Goal: Task Accomplishment & Management: Manage account settings

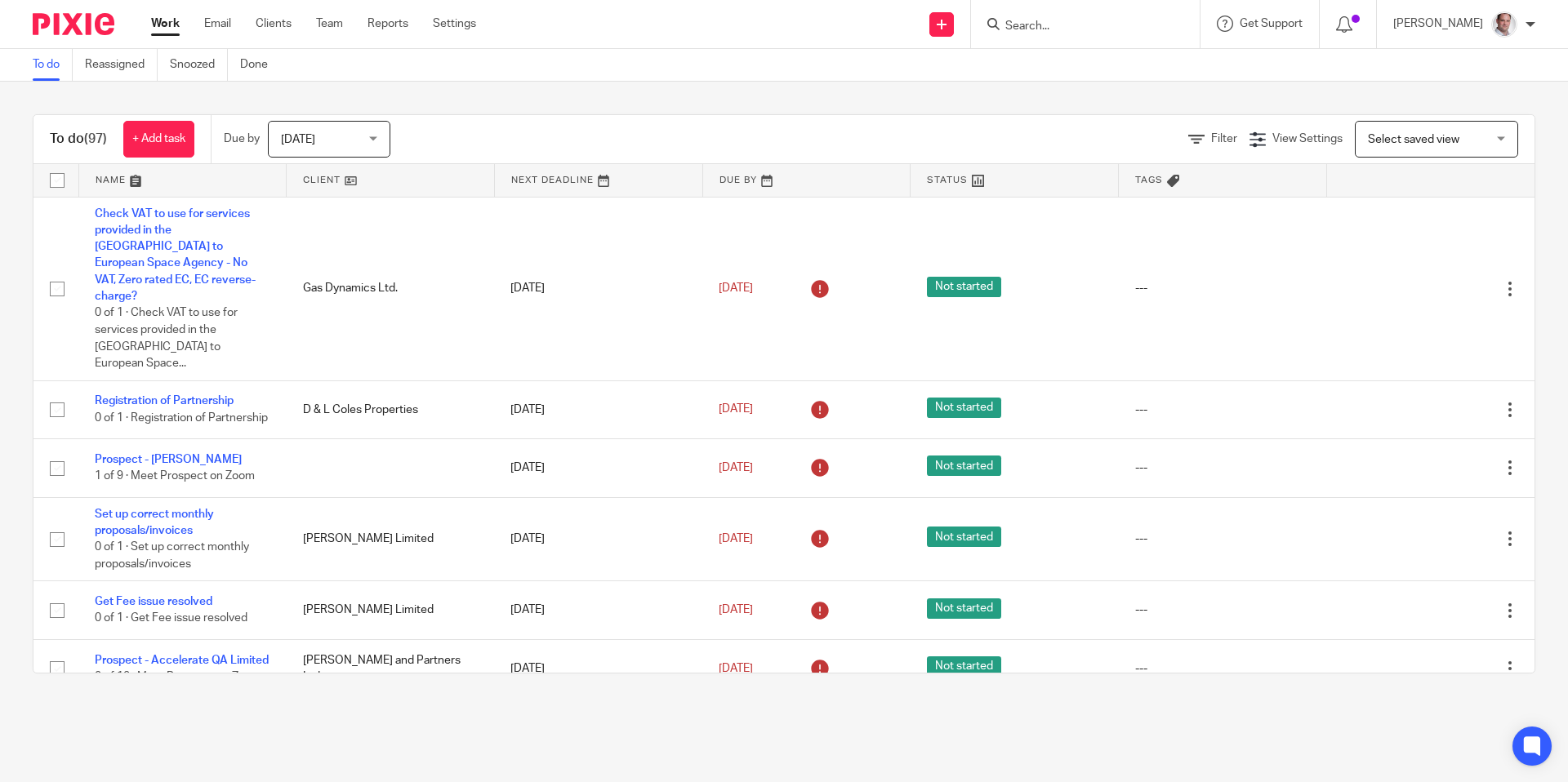
click at [1071, 27] on input "Search" at bounding box center [1077, 27] width 147 height 15
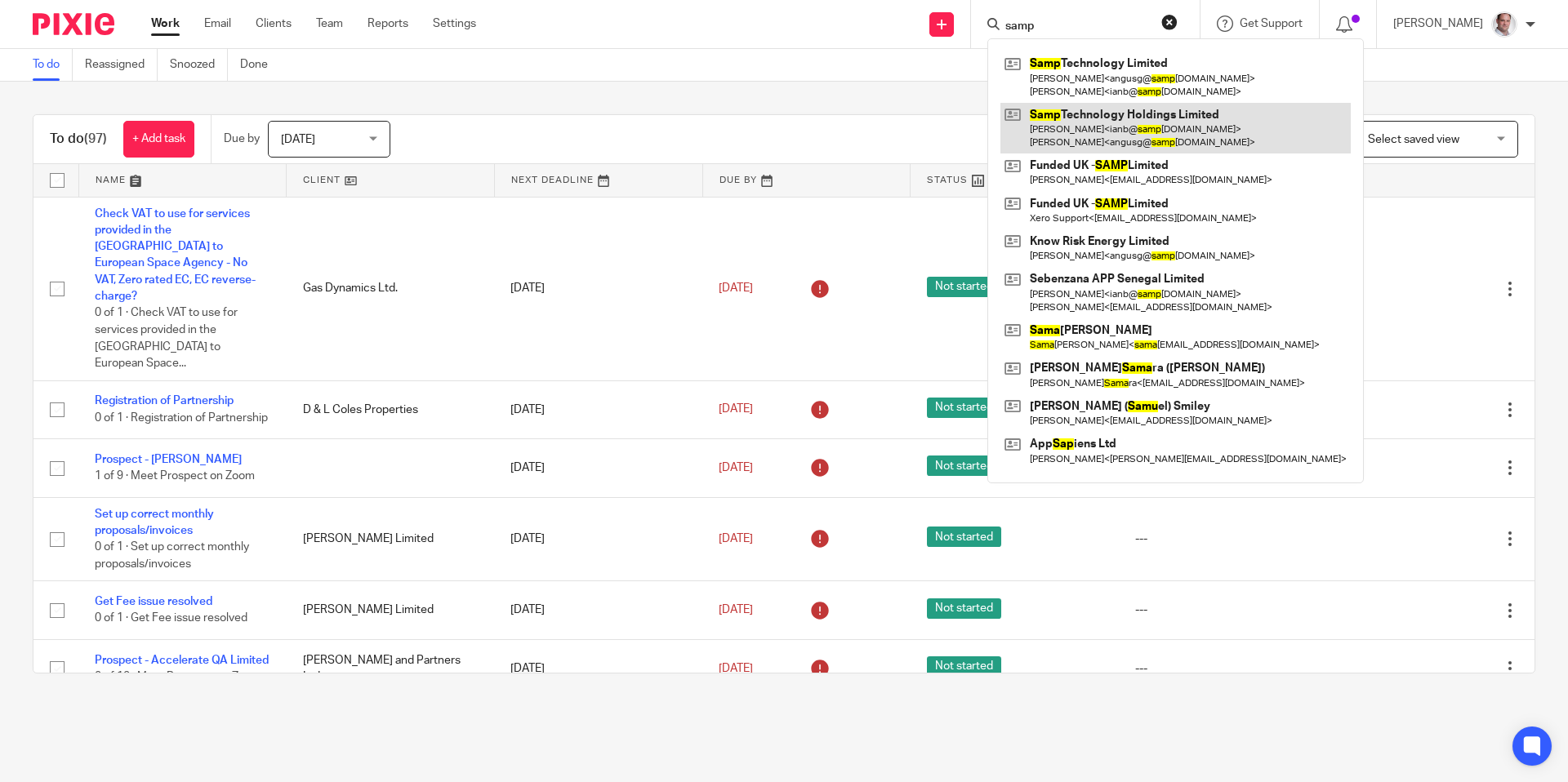
type input "samp"
click at [1163, 113] on link at bounding box center [1175, 128] width 350 height 50
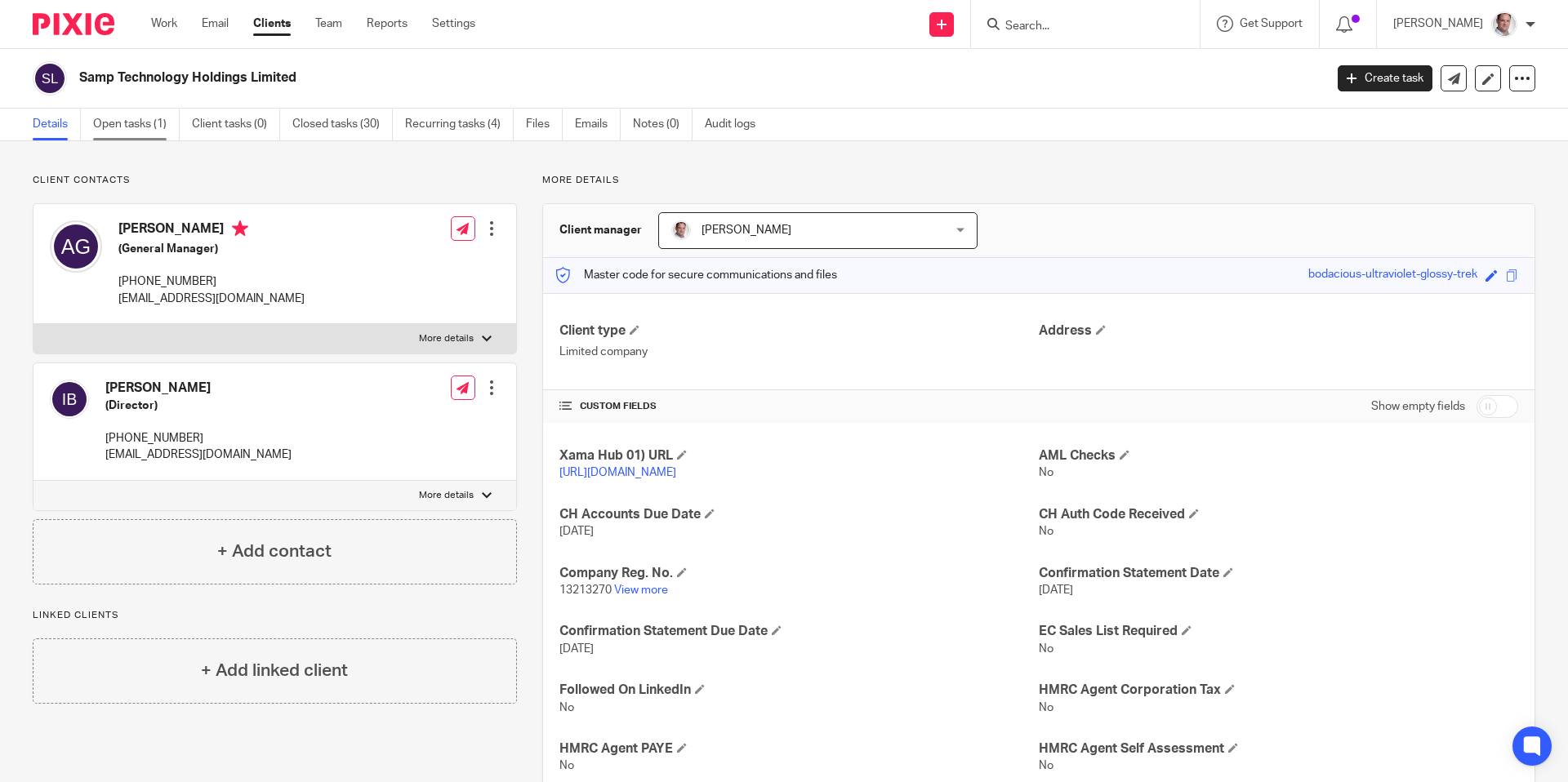
click at [138, 127] on link "Open tasks (1)" at bounding box center [135, 125] width 86 height 32
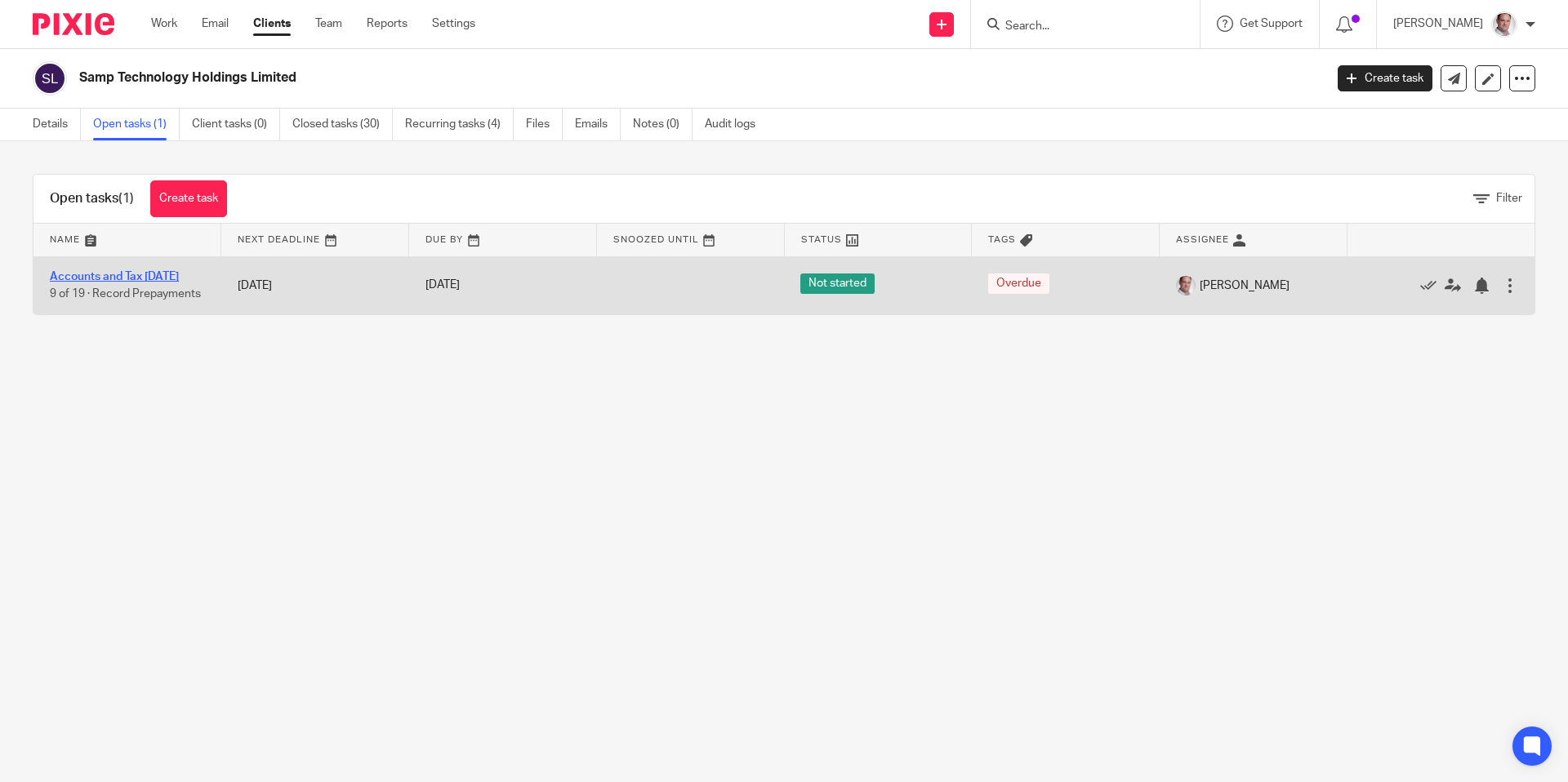
click at [98, 277] on link "Accounts and Tax [DATE]" at bounding box center [115, 276] width 129 height 11
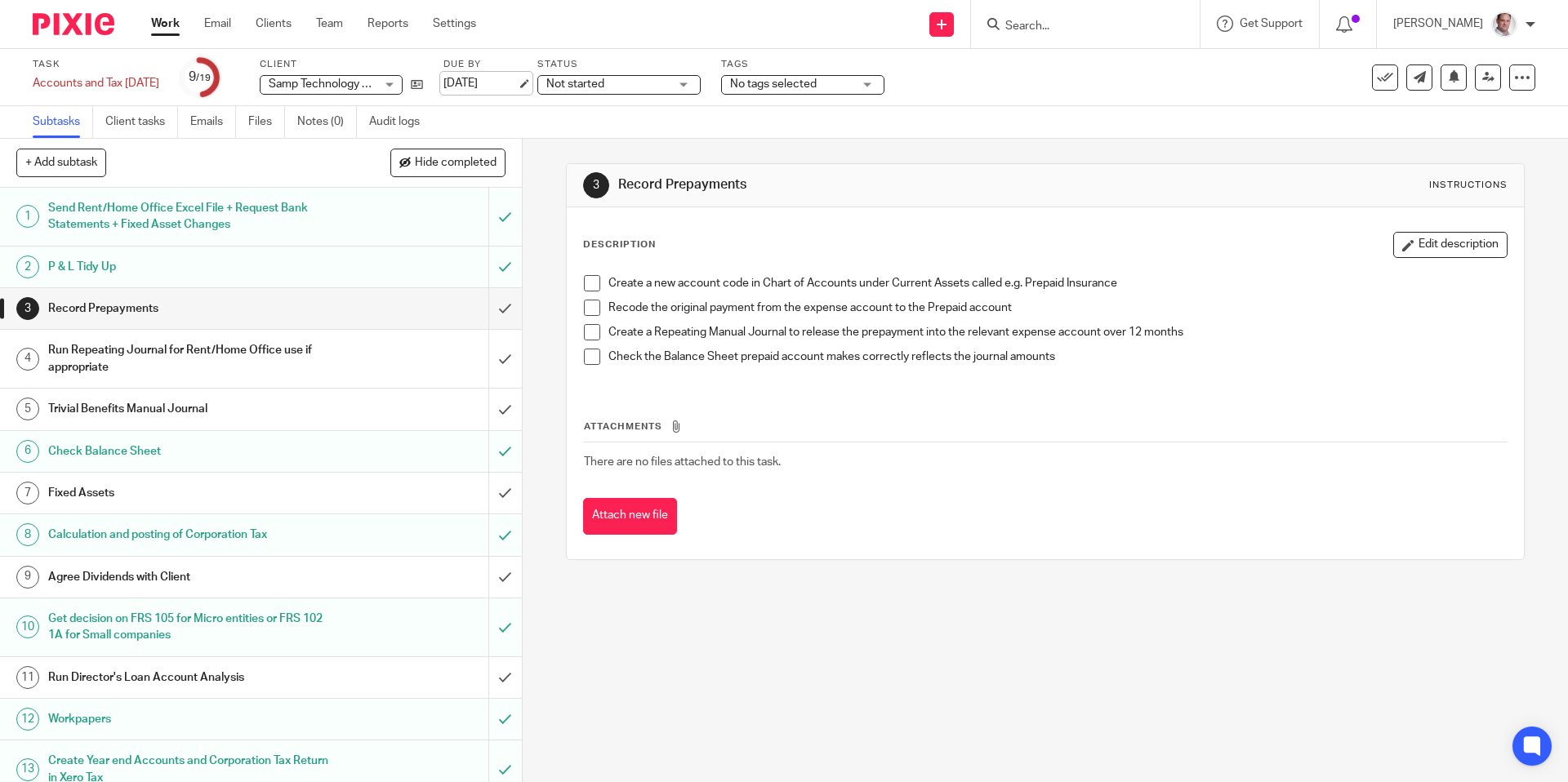
click at [495, 83] on link "[DATE]" at bounding box center [480, 83] width 74 height 17
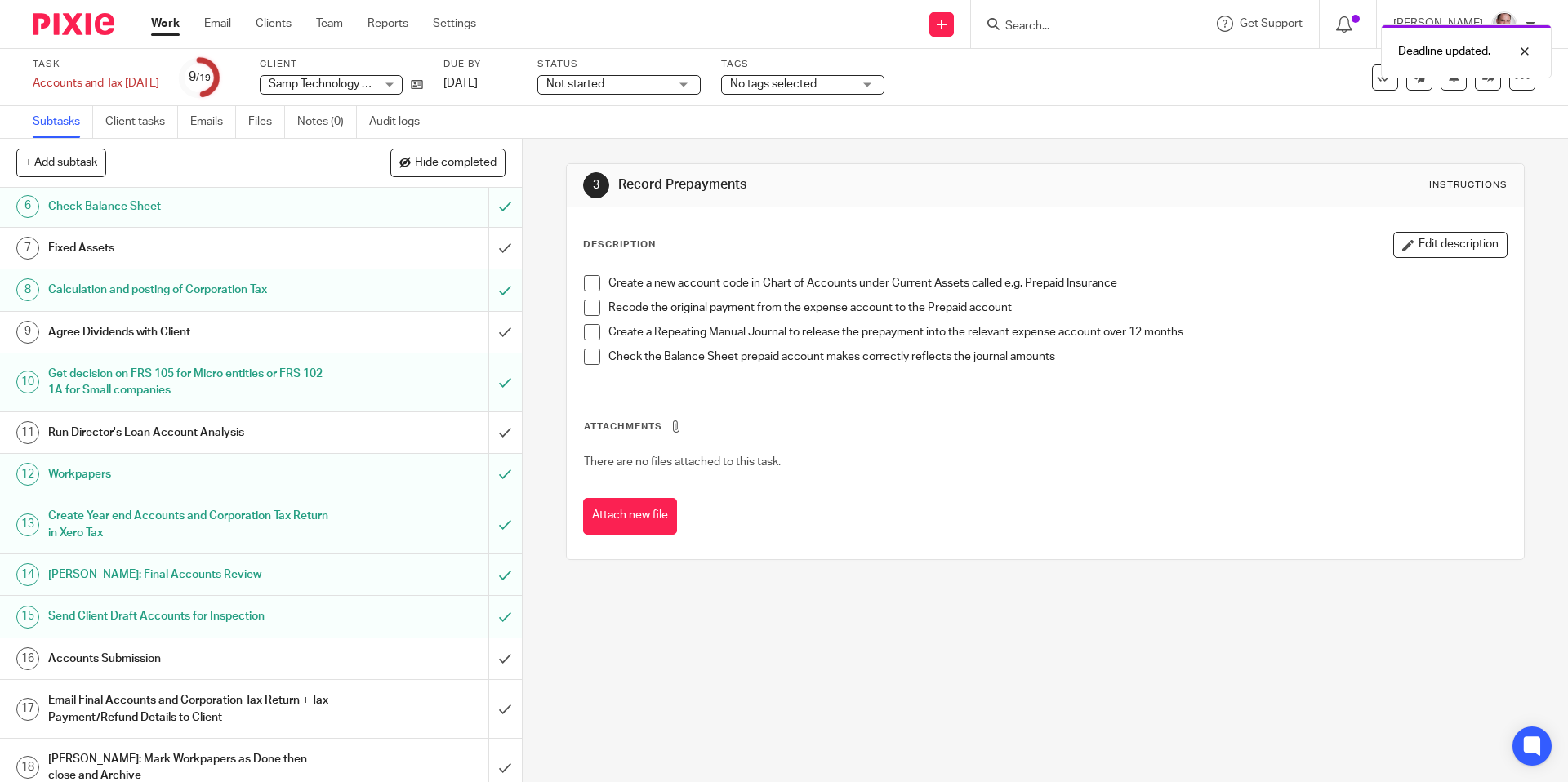
scroll to position [302, 0]
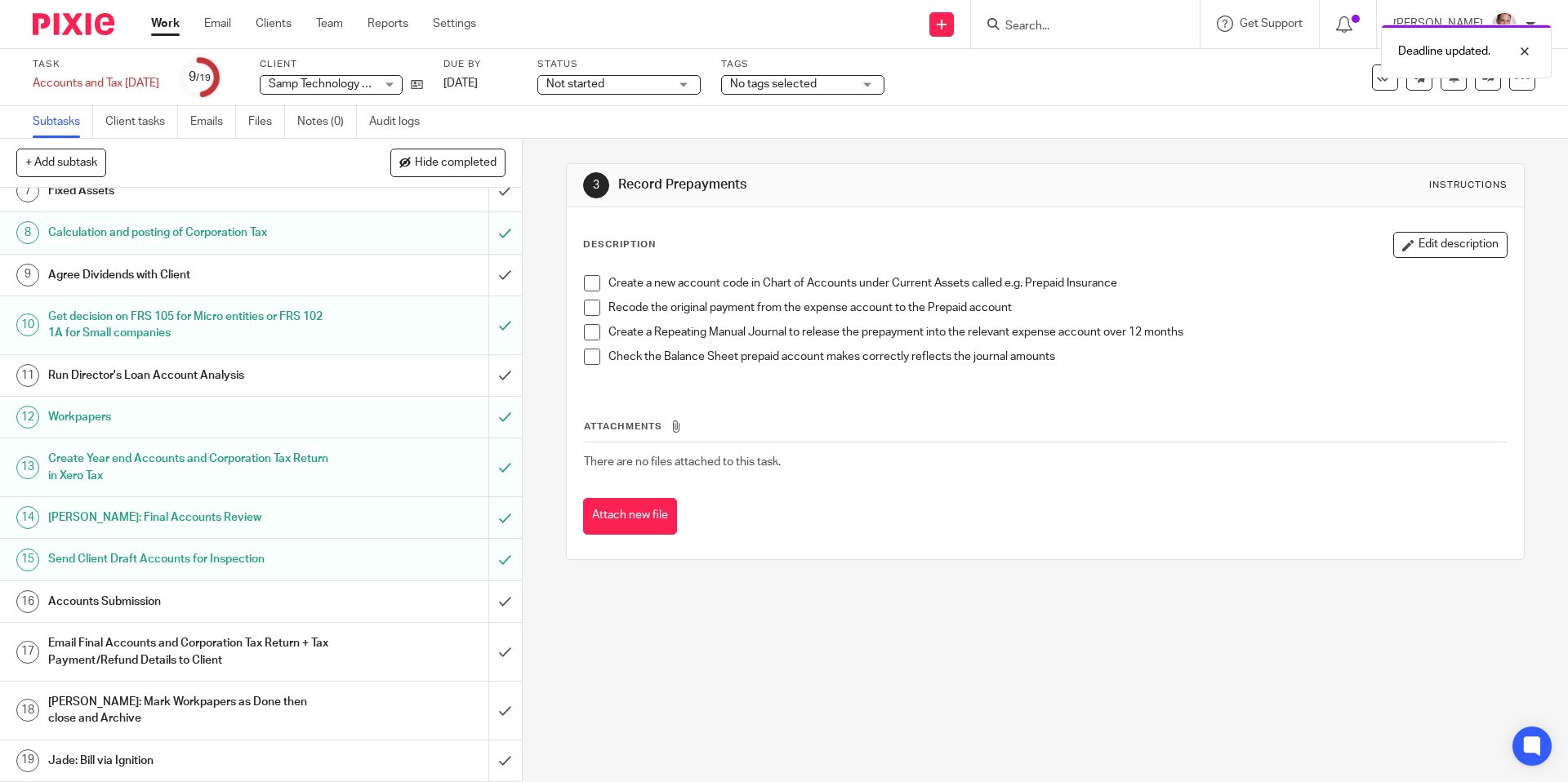
click at [101, 597] on h1 "Accounts Submission" at bounding box center [189, 602] width 282 height 25
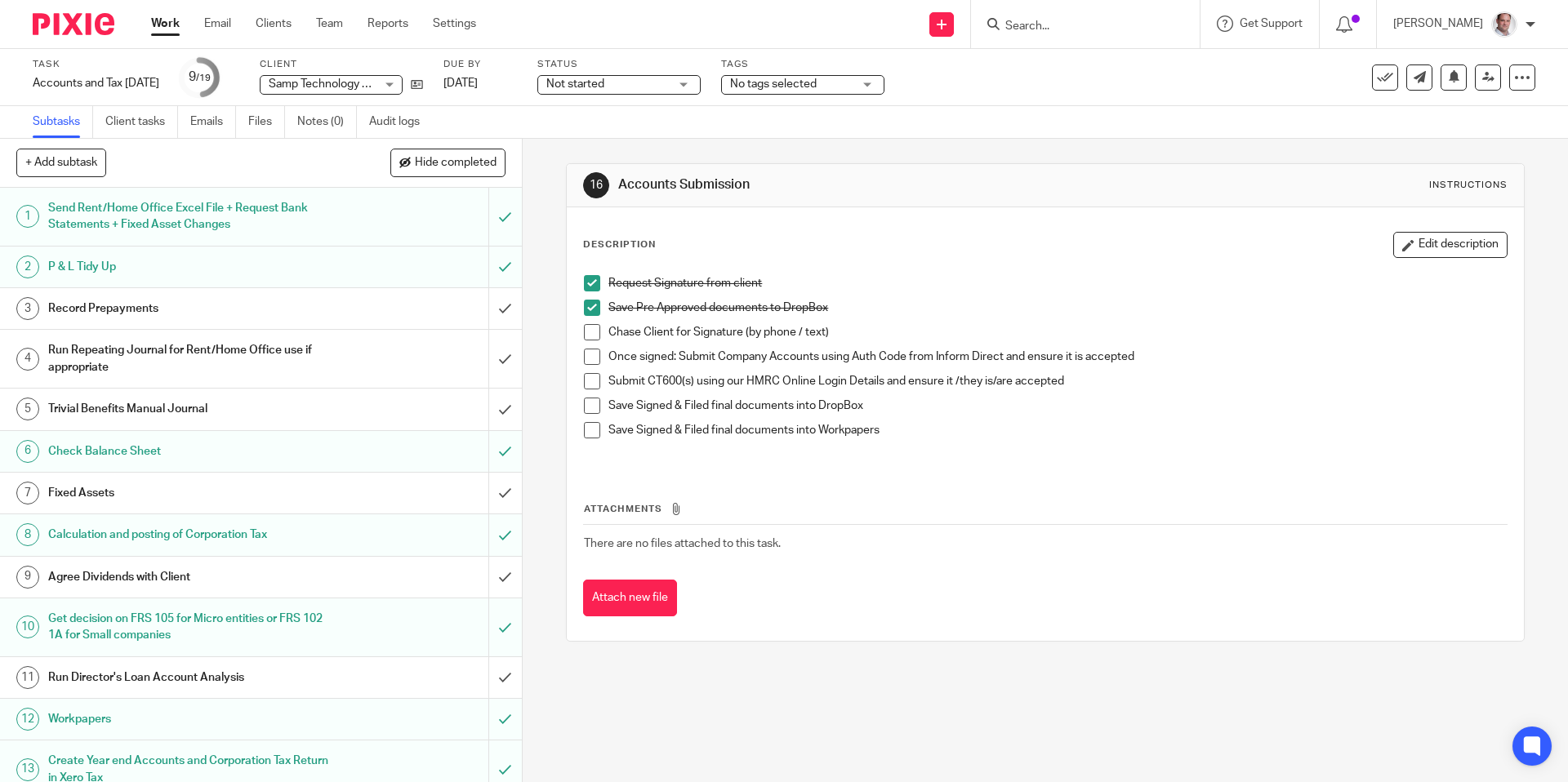
click at [592, 330] on span at bounding box center [592, 331] width 16 height 16
click at [590, 356] on span at bounding box center [592, 356] width 16 height 16
click at [595, 386] on span at bounding box center [592, 381] width 16 height 16
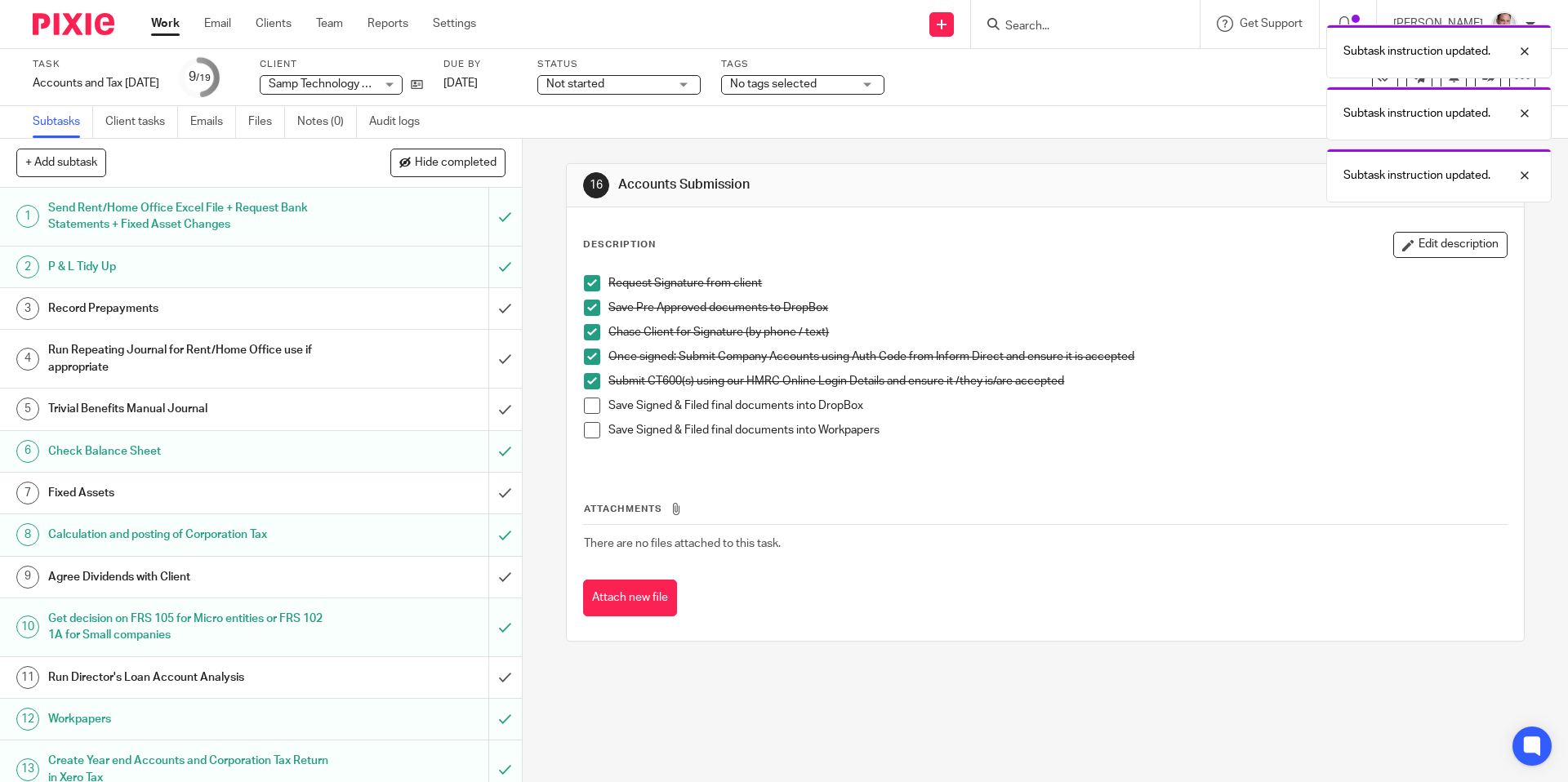
click at [595, 404] on span at bounding box center [592, 405] width 16 height 16
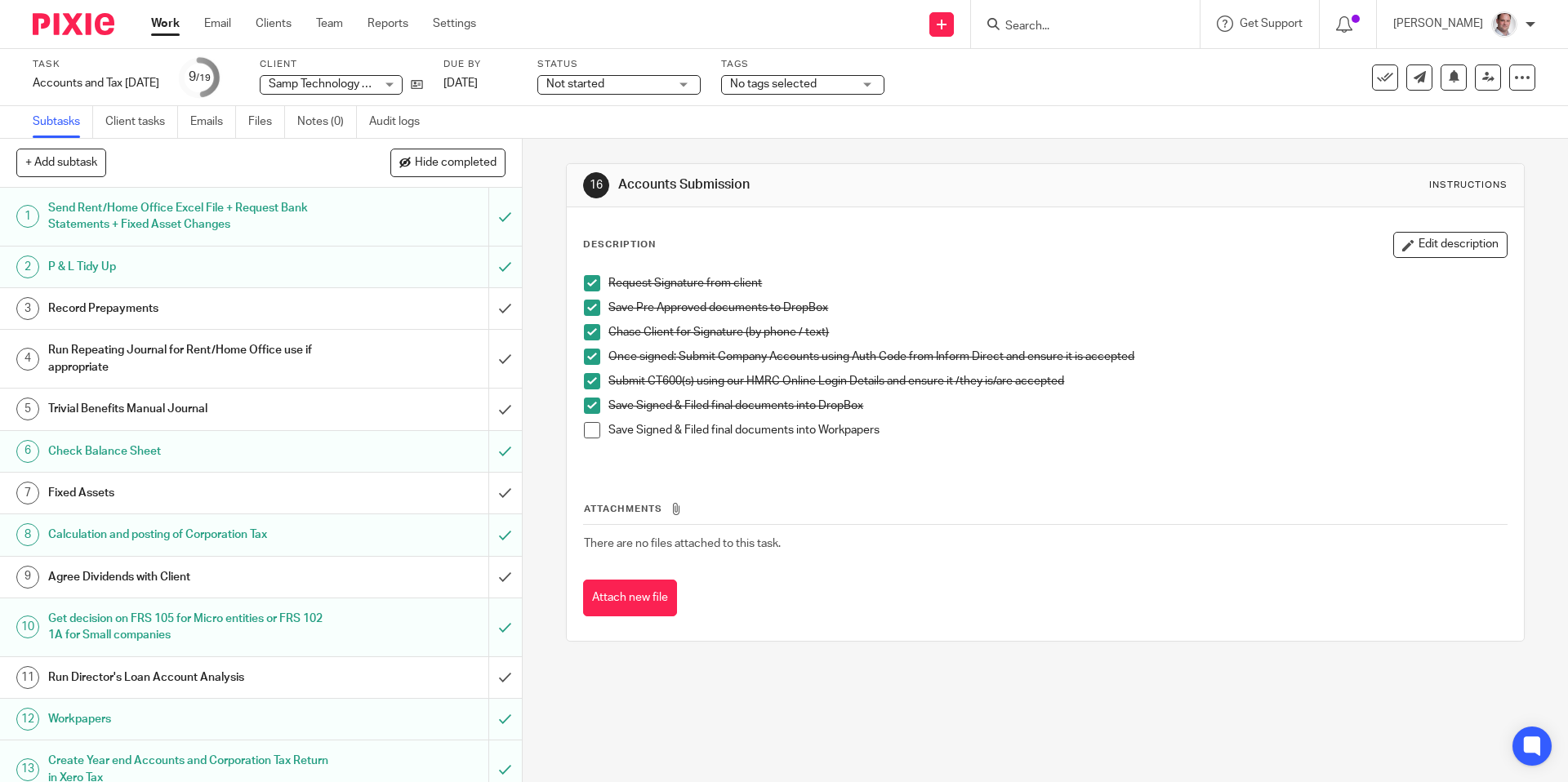
click at [590, 433] on span at bounding box center [592, 430] width 16 height 16
click at [597, 431] on span at bounding box center [592, 430] width 16 height 16
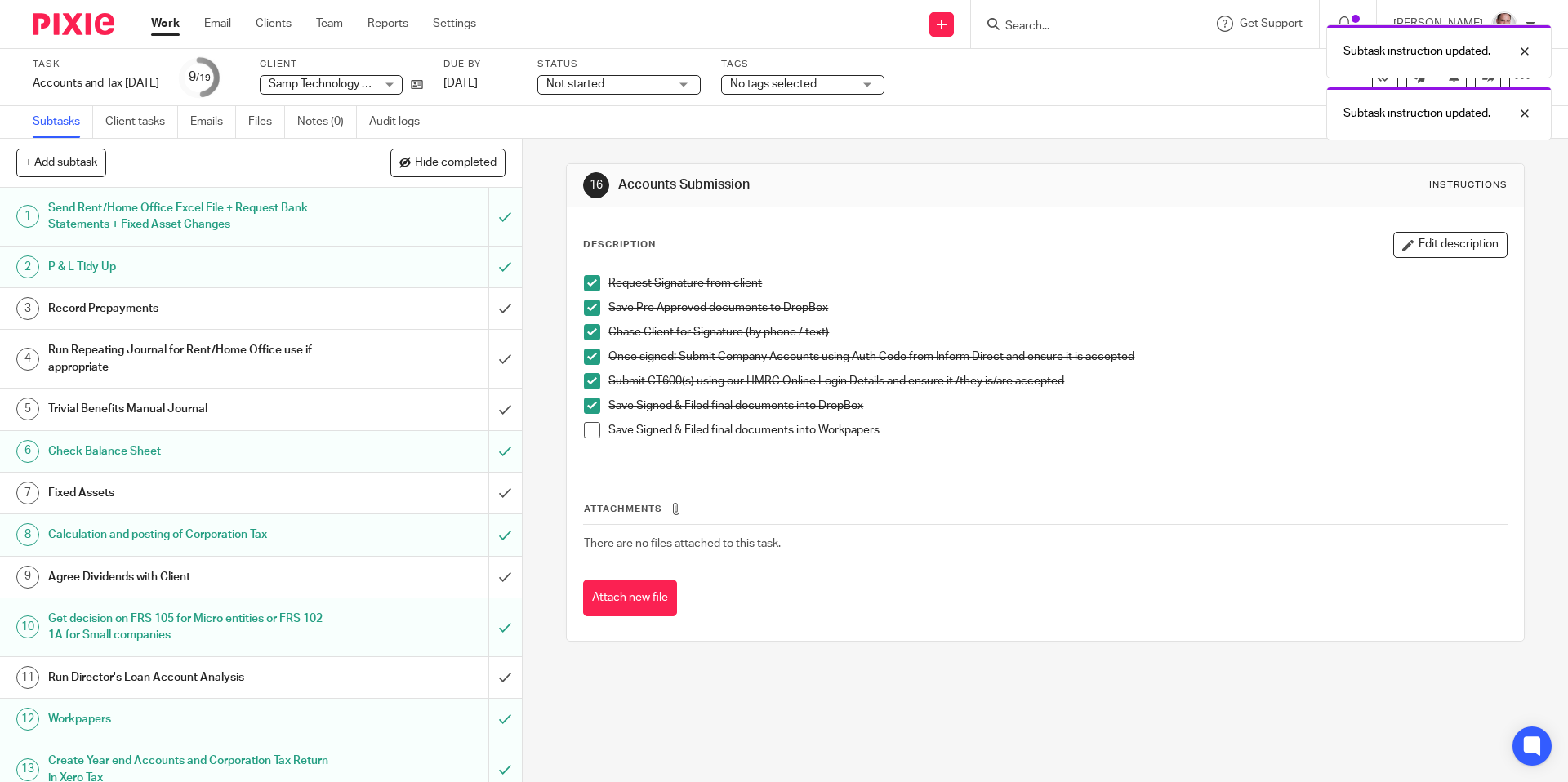
click at [1074, 26] on div "Subtask instruction updated. Subtask instruction updated." at bounding box center [1167, 78] width 768 height 124
click at [1088, 24] on div "Subtask instruction updated. Subtask instruction updated." at bounding box center [1167, 78] width 768 height 124
click at [1056, 27] on div "Subtask instruction updated." at bounding box center [1167, 47] width 768 height 62
click at [1044, 104] on div "Task Accounts and Tax 28 Feb 2025 Save Accounts and Tax 28 Feb 2025 9 /19 Clien…" at bounding box center [784, 78] width 1568 height 57
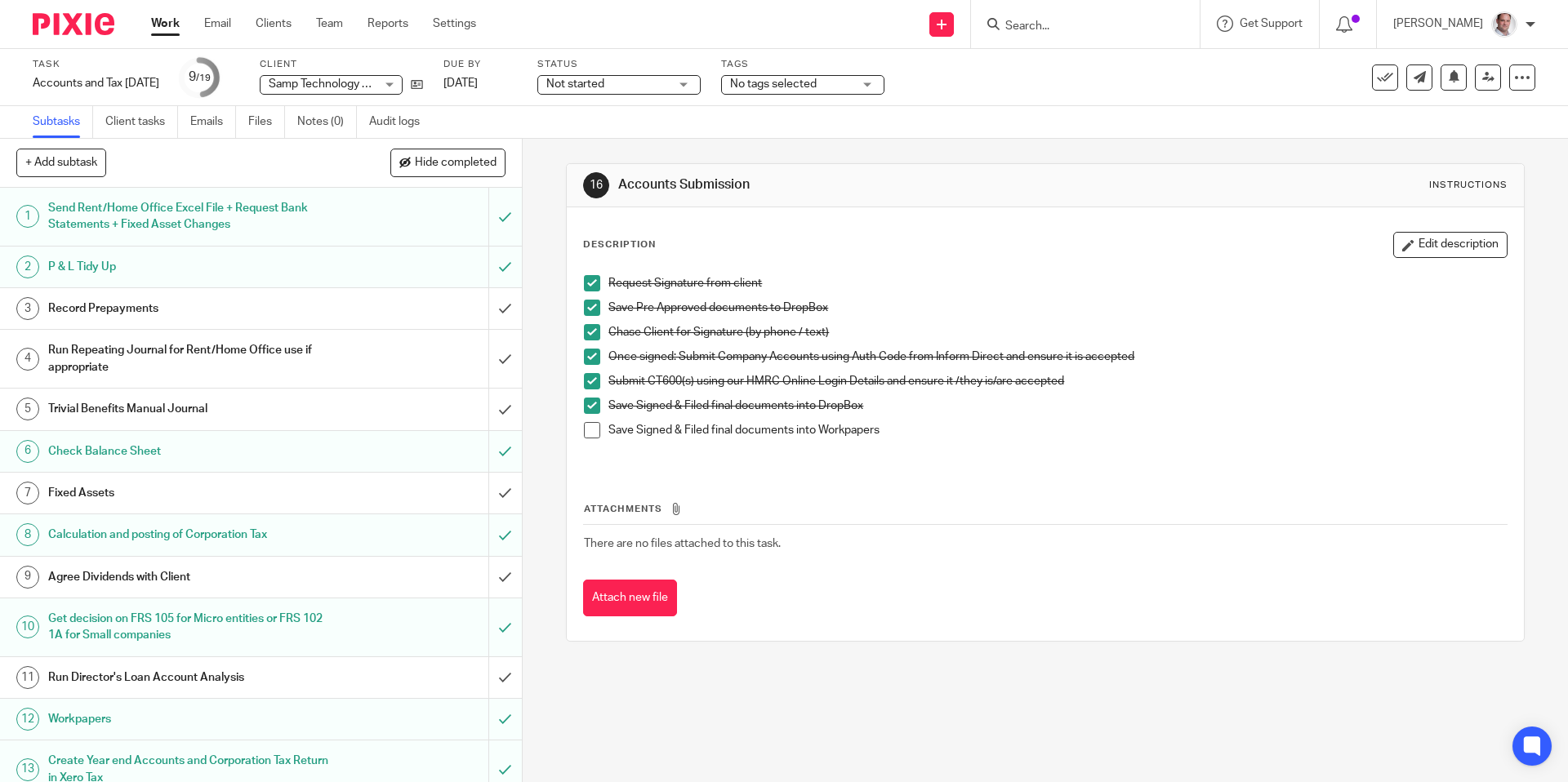
click at [1036, 26] on input "Search" at bounding box center [1077, 27] width 147 height 15
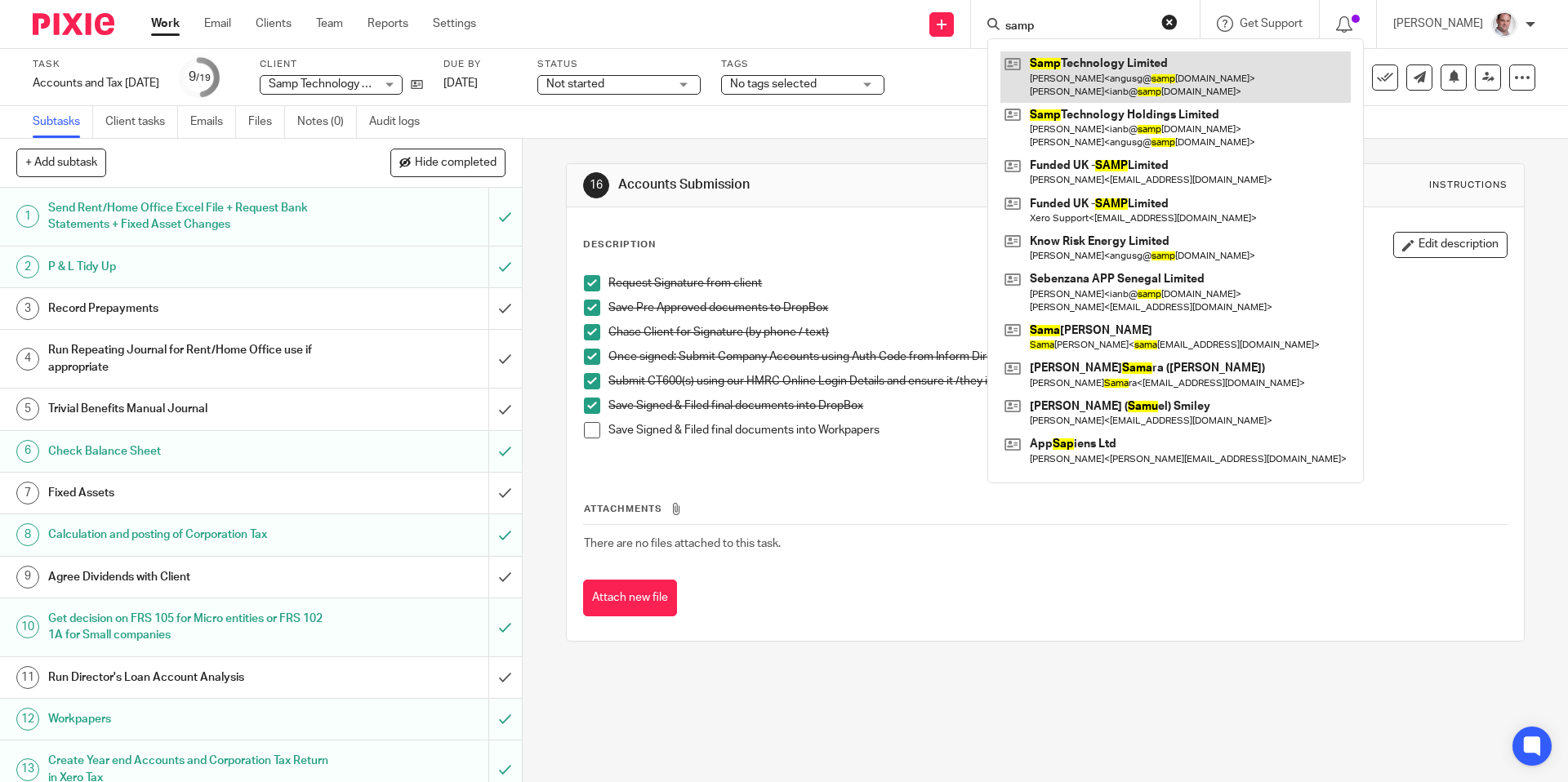
type input "samp"
click at [1086, 62] on link at bounding box center [1175, 76] width 350 height 50
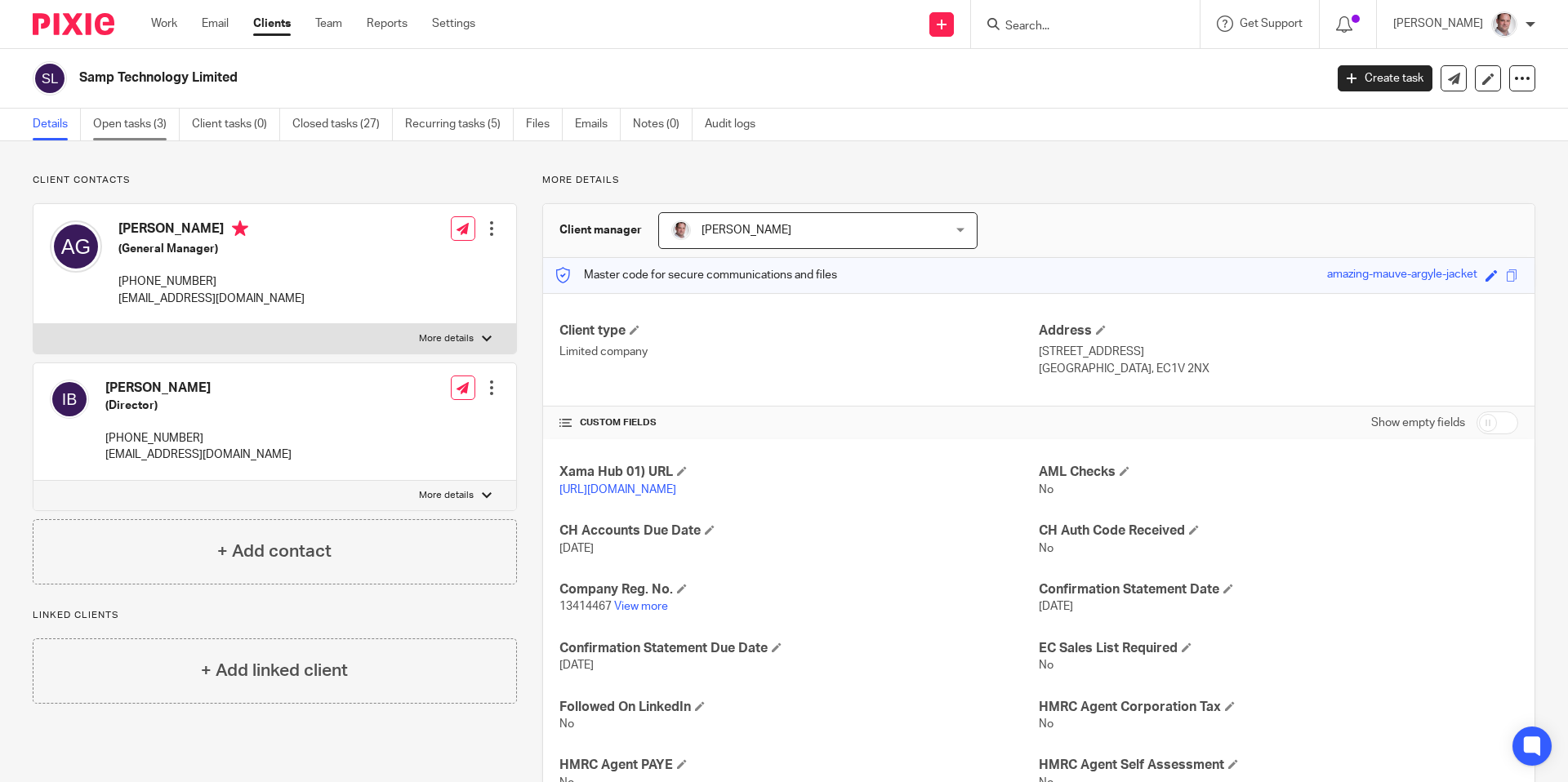
click at [125, 123] on link "Open tasks (3)" at bounding box center [135, 125] width 86 height 32
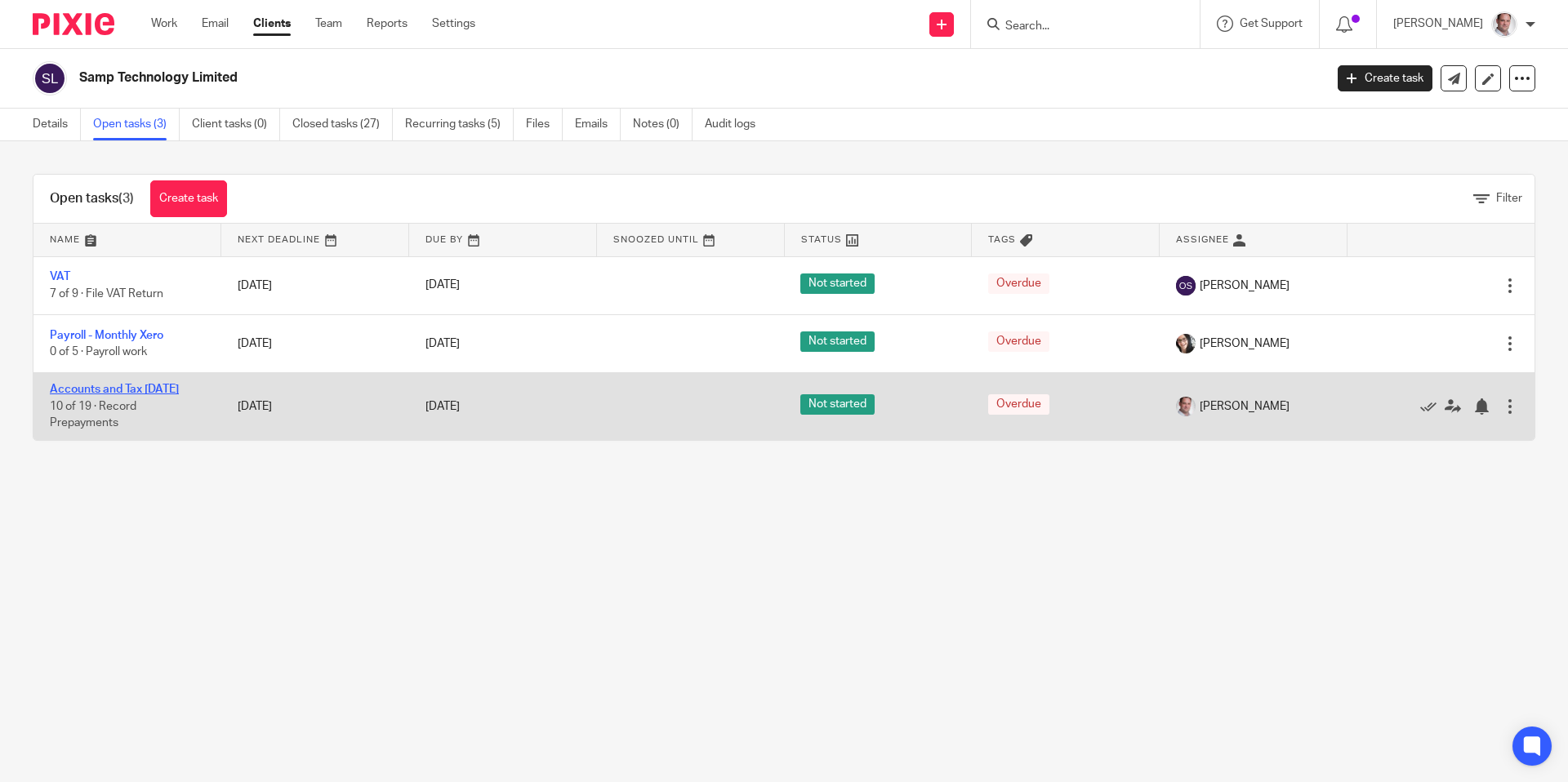
click at [72, 393] on link "Accounts and Tax [DATE]" at bounding box center [115, 389] width 129 height 11
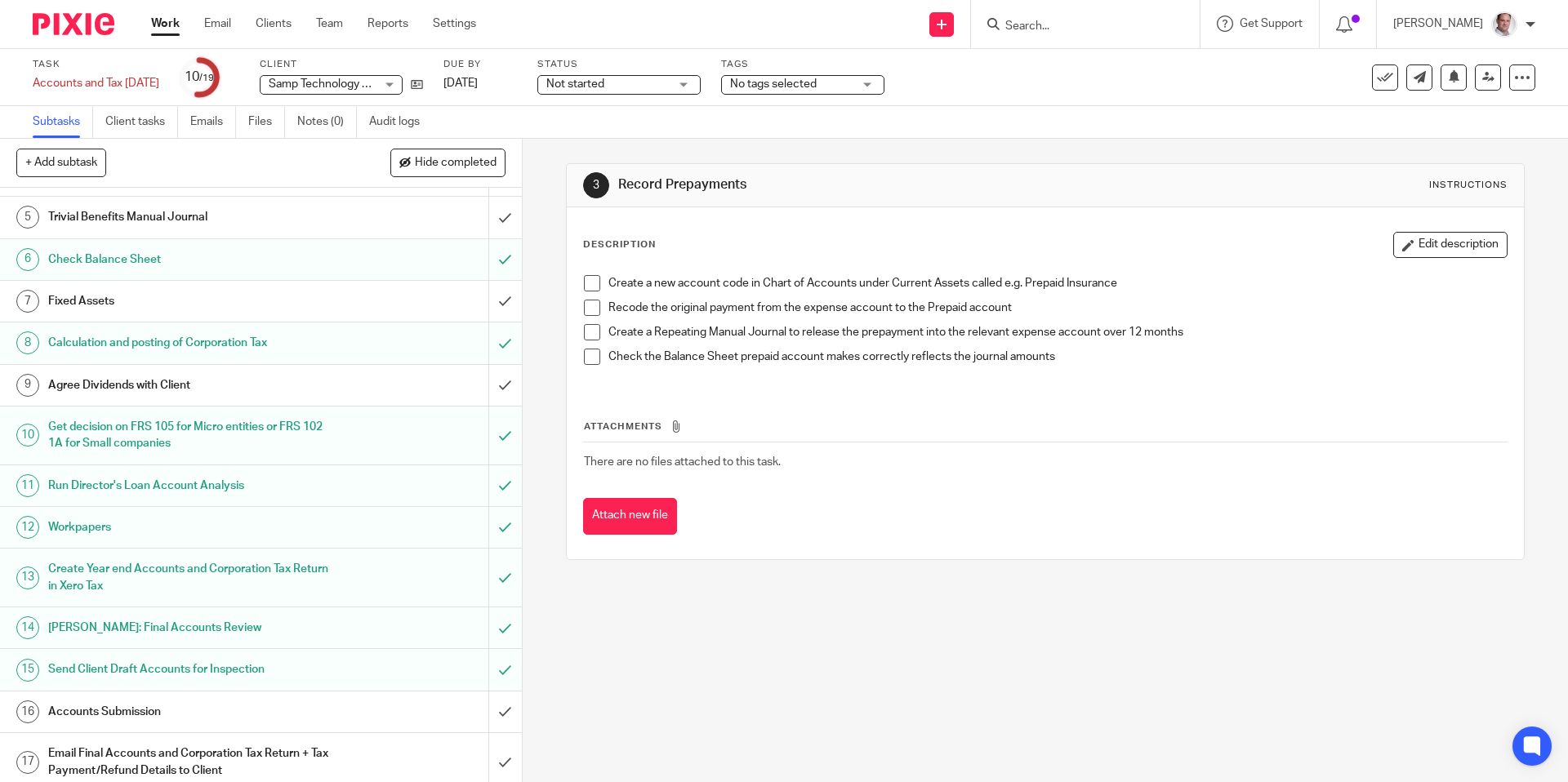
scroll to position [302, 0]
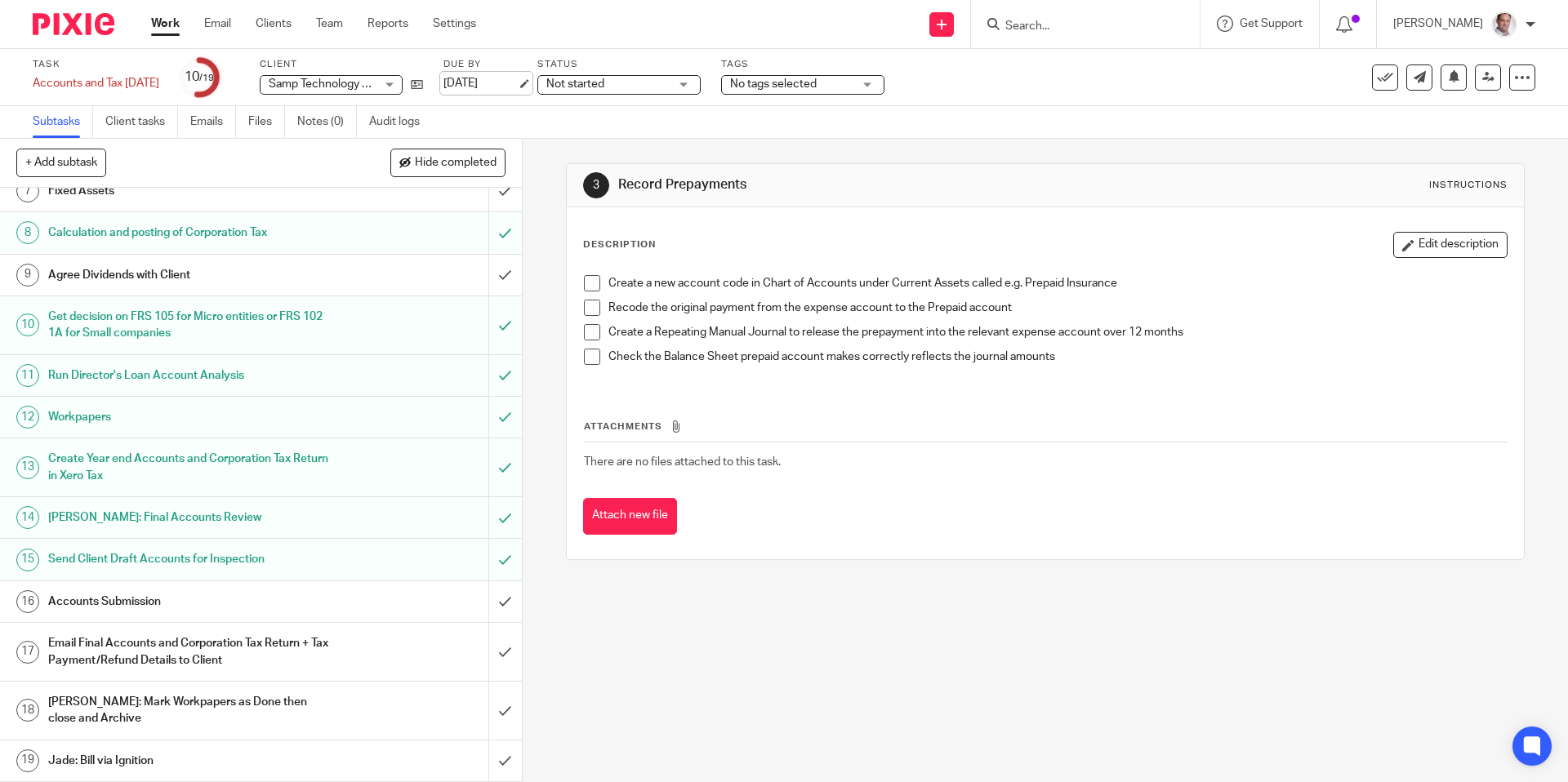
click at [502, 85] on link "21 Sep 2025" at bounding box center [480, 83] width 74 height 17
click at [77, 604] on h1 "Accounts Submission" at bounding box center [189, 602] width 282 height 25
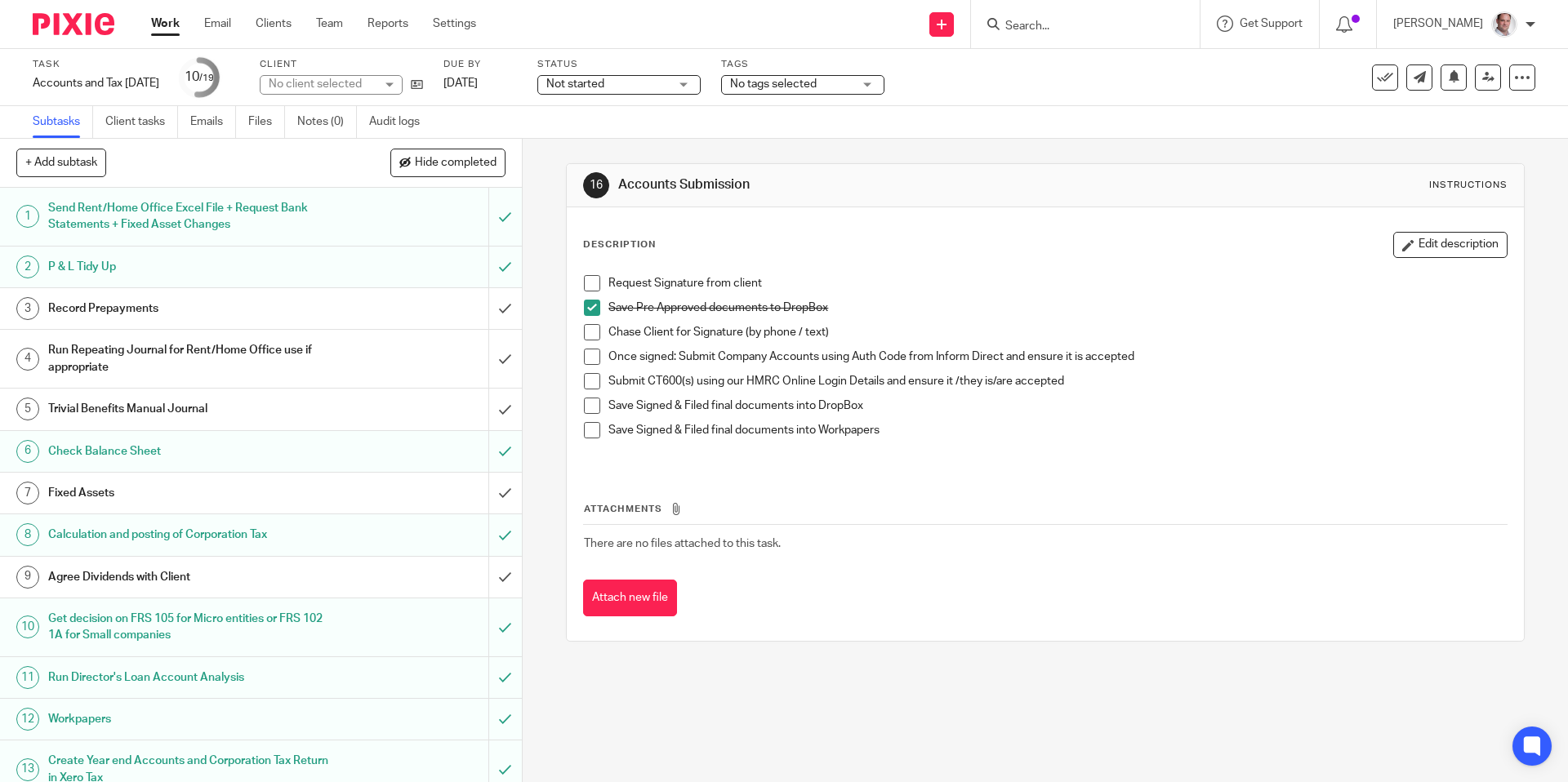
click at [593, 282] on span at bounding box center [592, 283] width 16 height 16
click at [590, 335] on span at bounding box center [592, 331] width 16 height 16
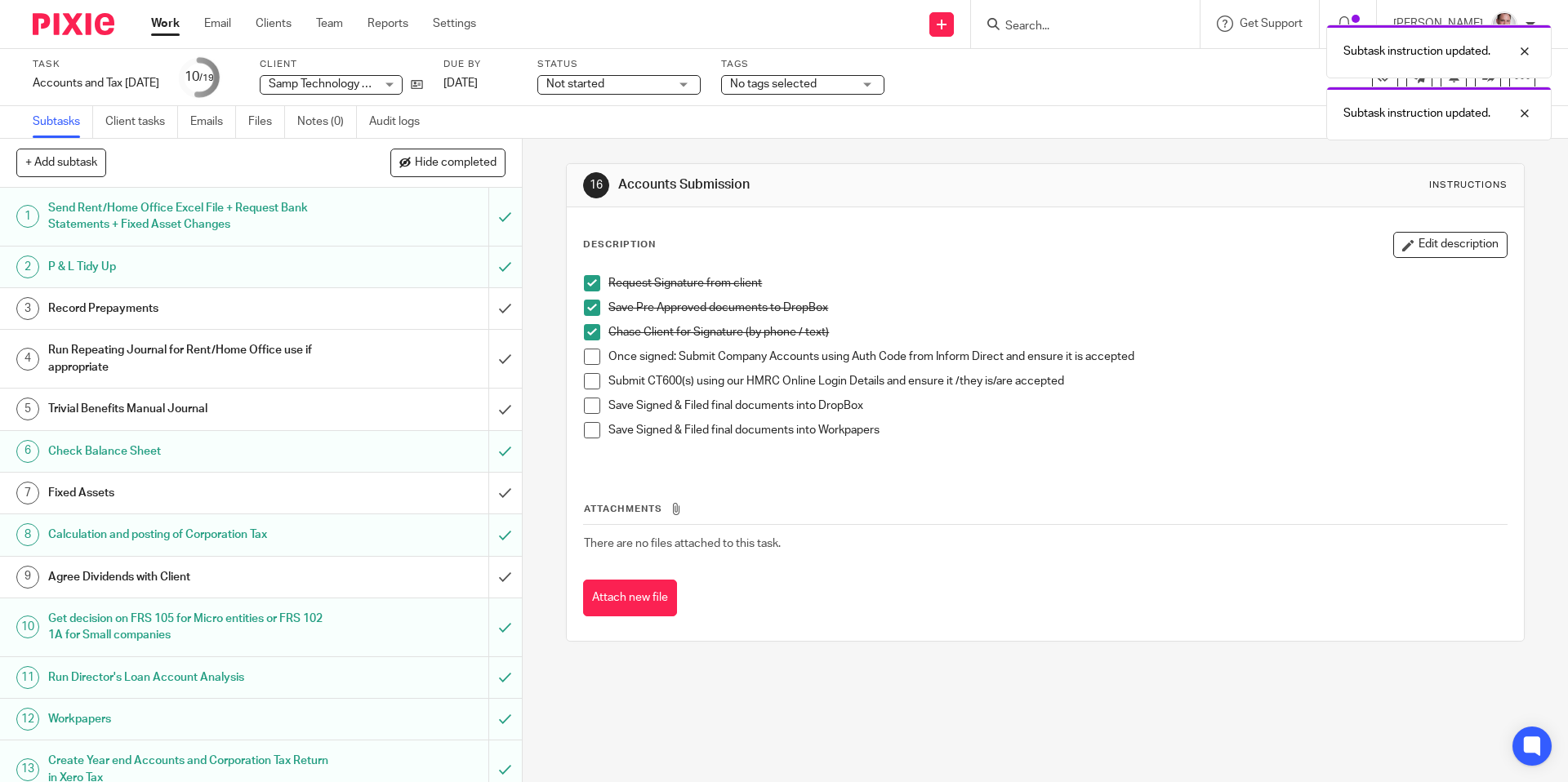
click at [589, 349] on span at bounding box center [592, 356] width 16 height 16
